Goal: Transaction & Acquisition: Purchase product/service

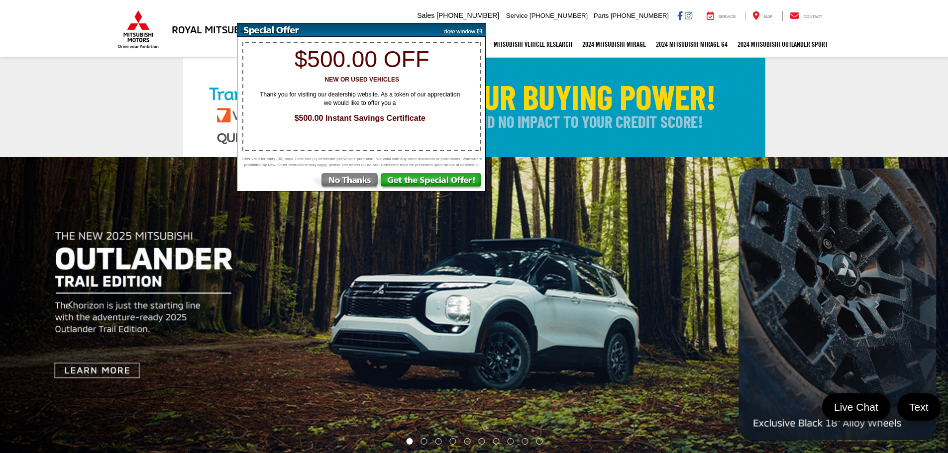
click at [479, 32] on img at bounding box center [461, 29] width 50 height 13
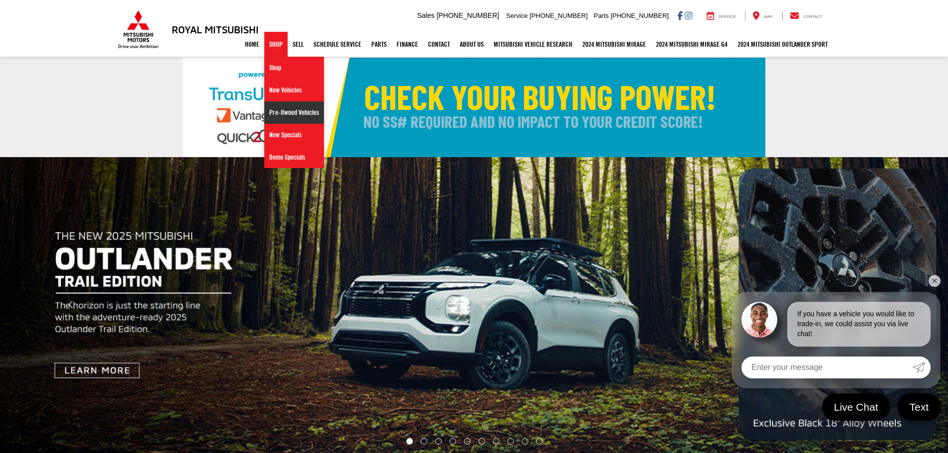
click at [264, 102] on link "Pre-Owned Vehicles" at bounding box center [294, 112] width 60 height 22
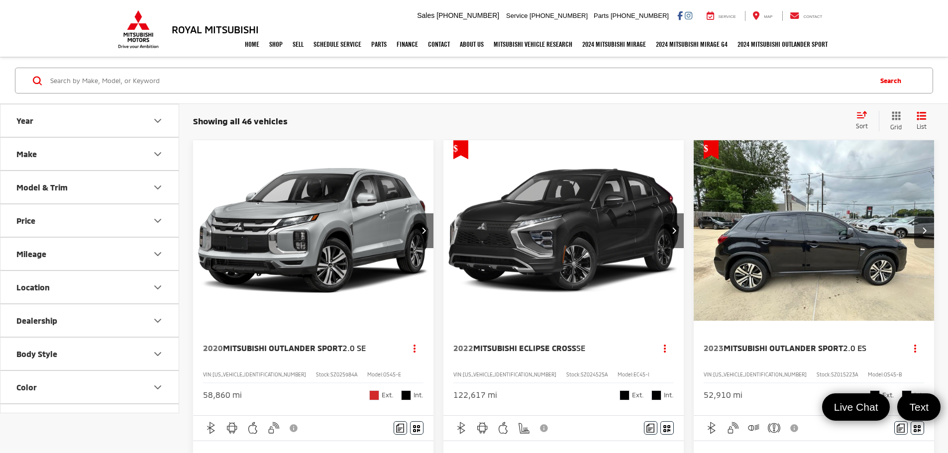
click at [868, 121] on div "Sort" at bounding box center [865, 121] width 28 height 20
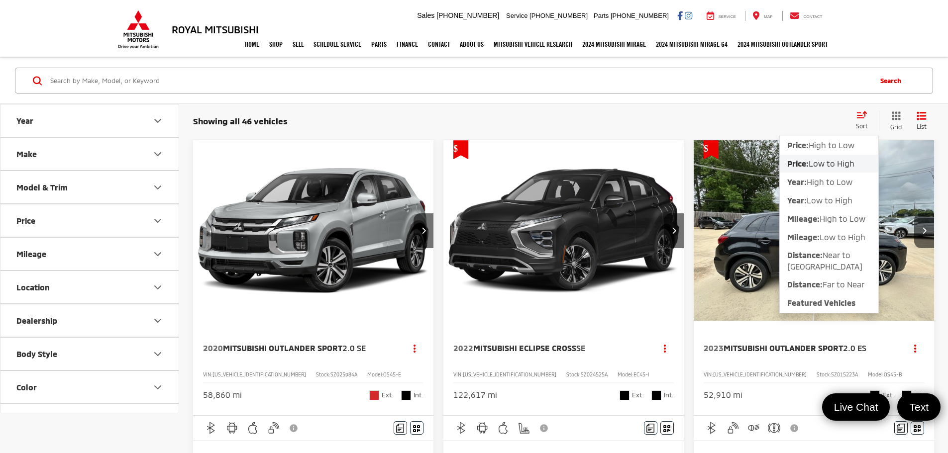
click at [829, 164] on span "Low to High" at bounding box center [831, 163] width 46 height 9
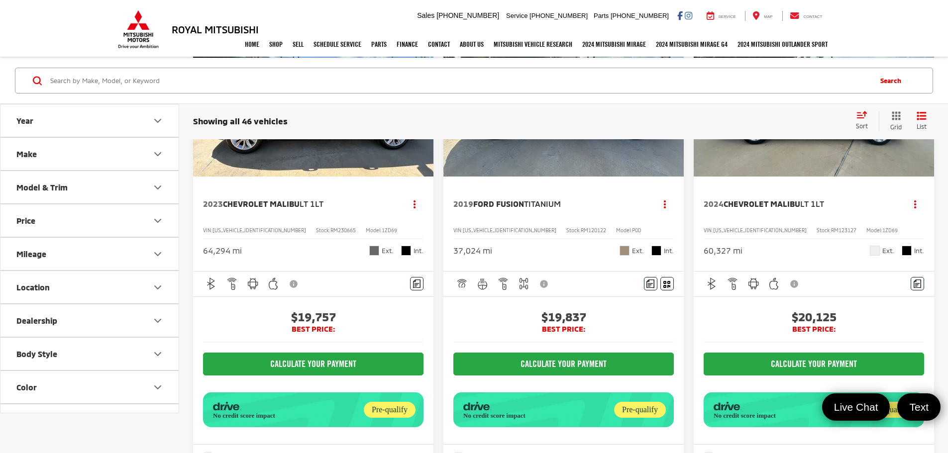
scroll to position [2633, 0]
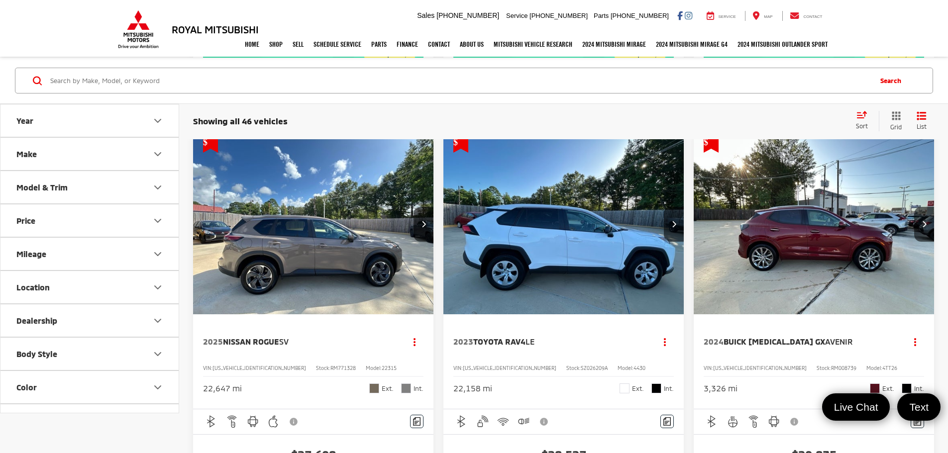
scroll to position [2537, 0]
